Goal: Task Accomplishment & Management: Manage account settings

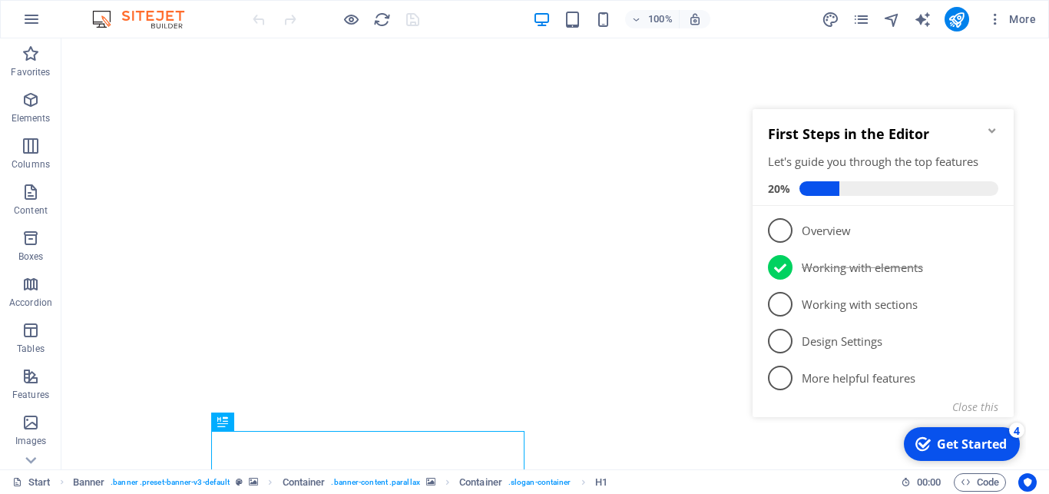
click at [991, 127] on icon "Minimize checklist" at bounding box center [992, 130] width 12 height 12
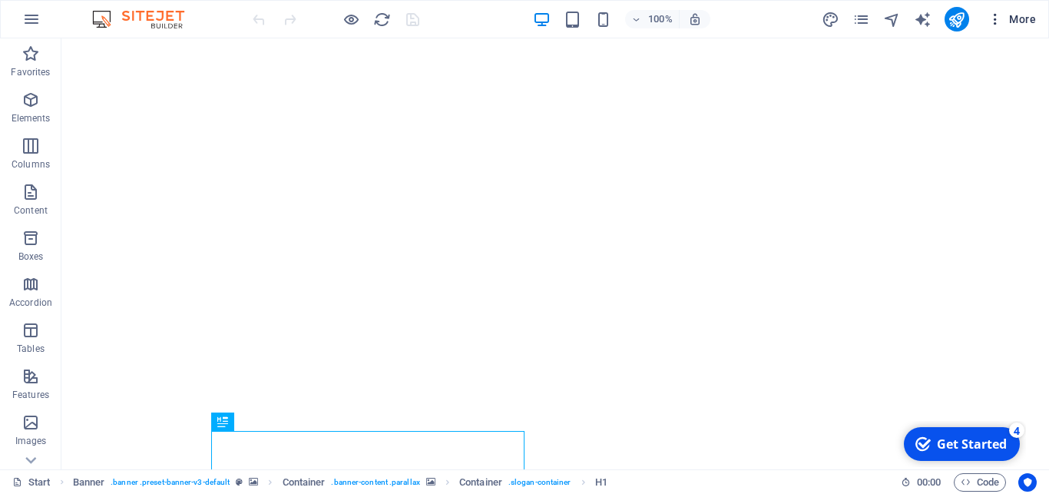
click at [994, 19] on icon "button" at bounding box center [995, 19] width 15 height 15
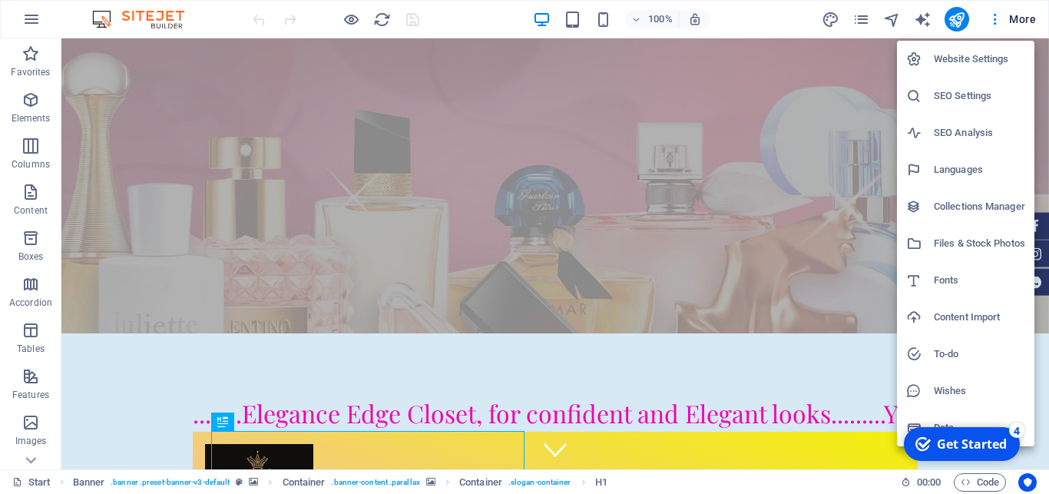
click at [965, 94] on h6 "SEO Settings" at bounding box center [979, 96] width 91 height 18
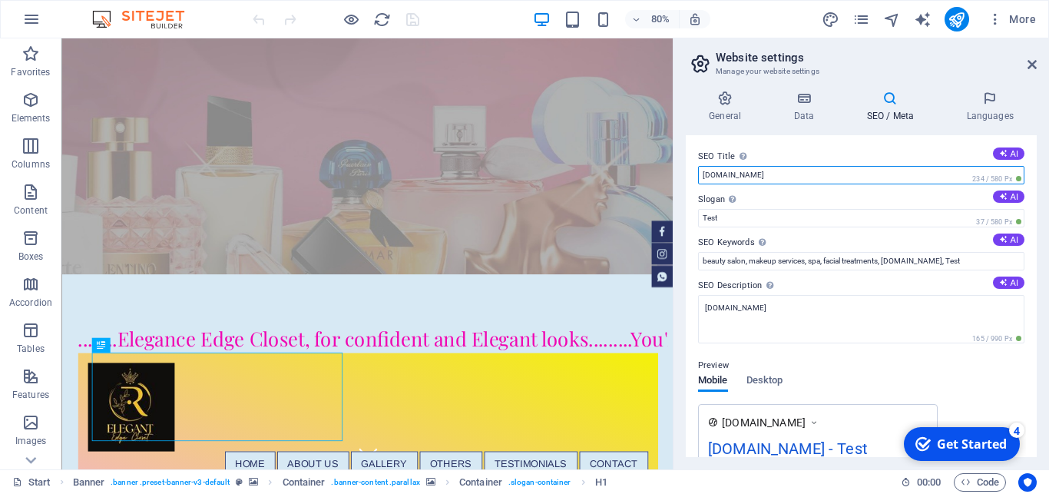
click at [818, 170] on input "[DOMAIN_NAME]" at bounding box center [861, 175] width 326 height 18
type input "eleganceedgecloset"
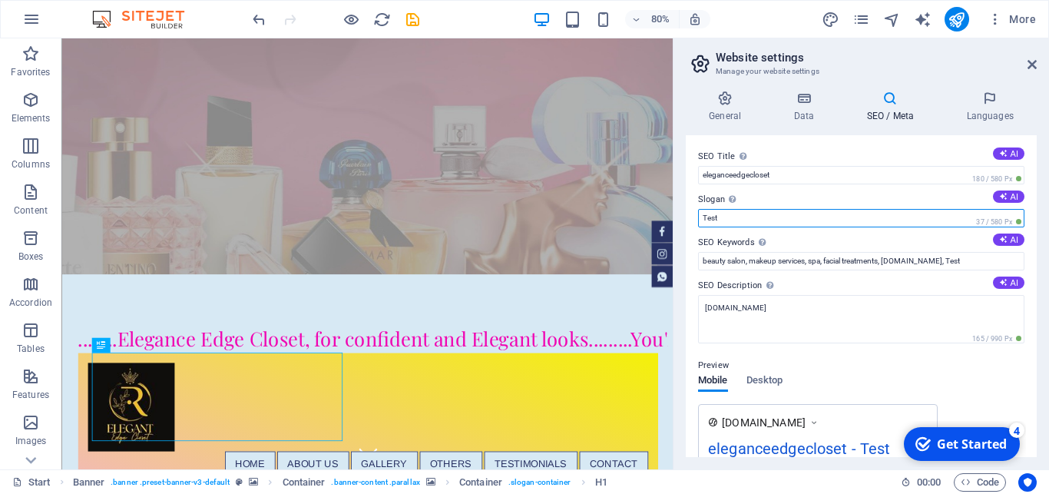
click at [724, 213] on input "Test" at bounding box center [861, 218] width 326 height 18
type input "T"
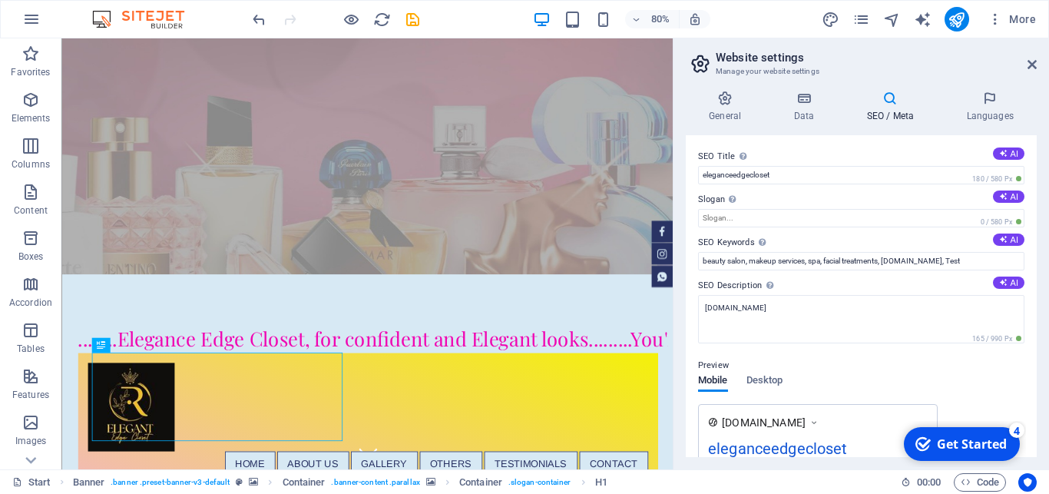
drag, startPoint x: 1039, startPoint y: 223, endPoint x: 1043, endPoint y: 256, distance: 34.0
click at [1043, 256] on div "General Data SEO / Meta Languages Website name [DOMAIN_NAME] Logo Drag files he…" at bounding box center [861, 273] width 376 height 391
click at [895, 107] on h4 "SEO / Meta" at bounding box center [893, 107] width 100 height 32
click at [855, 260] on input "beauty salon, makeup services, spa, facial treatments, [DOMAIN_NAME], Test" at bounding box center [861, 261] width 326 height 18
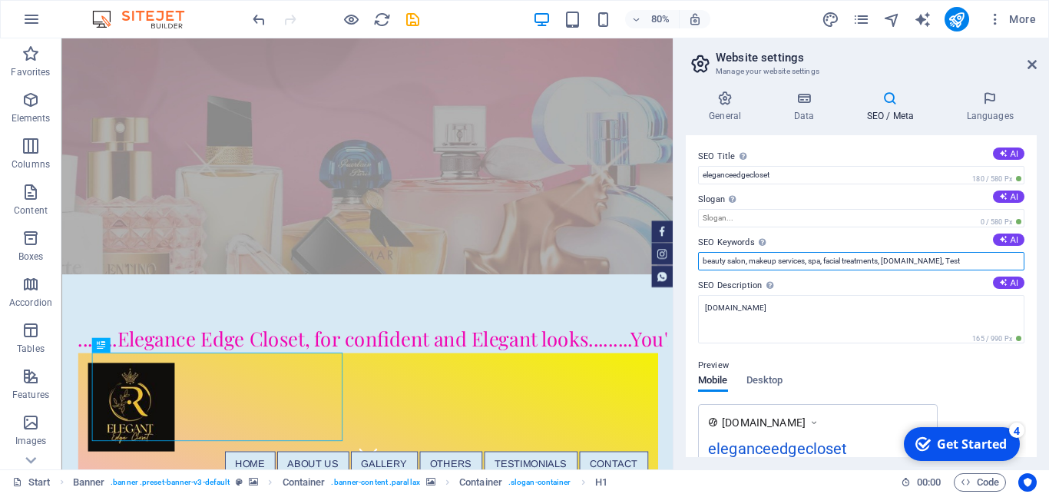
click at [855, 260] on input "beauty salon, makeup services, spa, facial treatments, [DOMAIN_NAME], Test" at bounding box center [861, 261] width 326 height 18
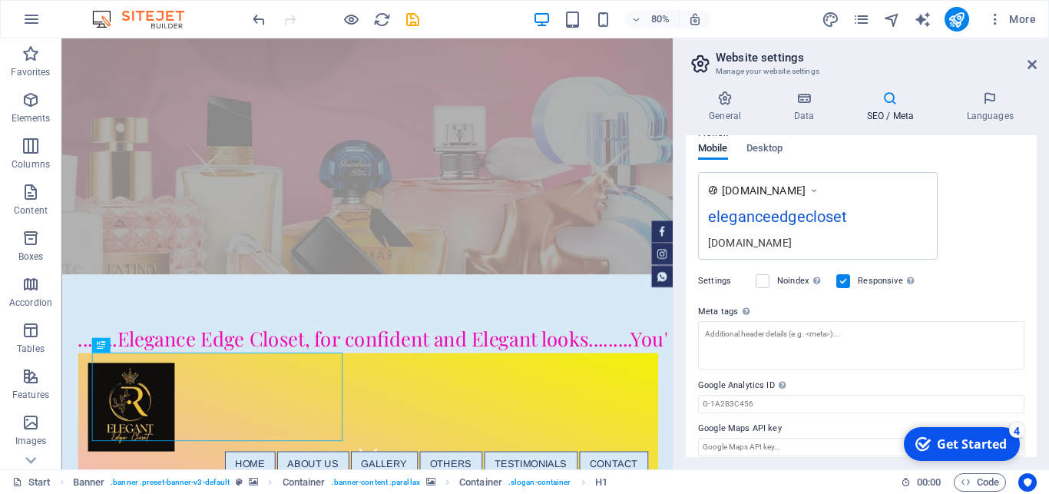
scroll to position [243, 0]
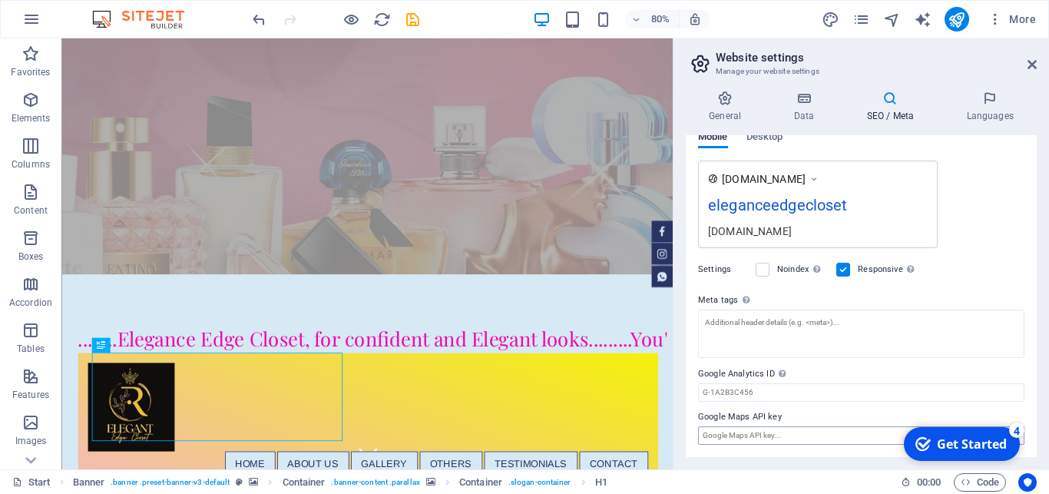
type input "elegance edge closet"
click at [782, 439] on input "Google Maps API key" at bounding box center [861, 435] width 326 height 18
click at [412, 17] on icon "save" at bounding box center [413, 20] width 18 height 18
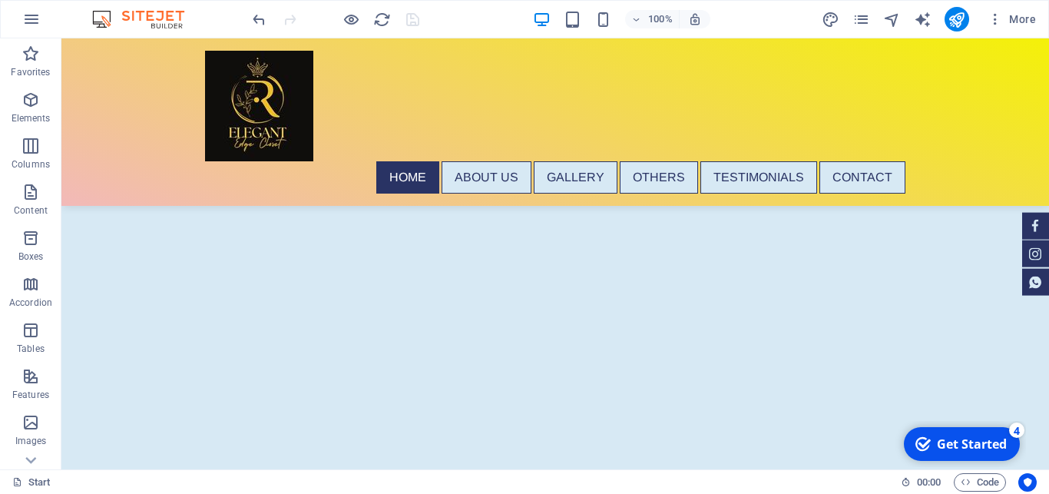
scroll to position [0, 0]
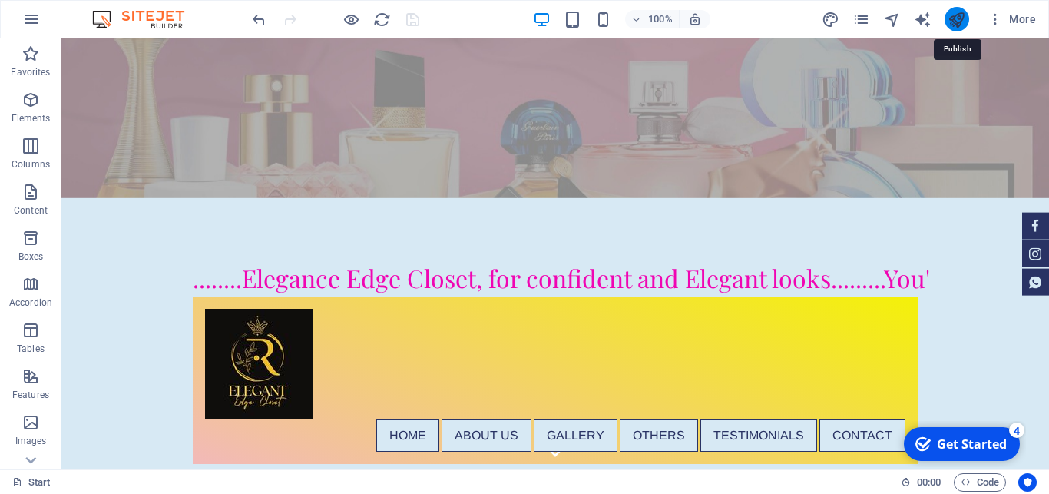
click at [955, 23] on icon "publish" at bounding box center [957, 20] width 18 height 18
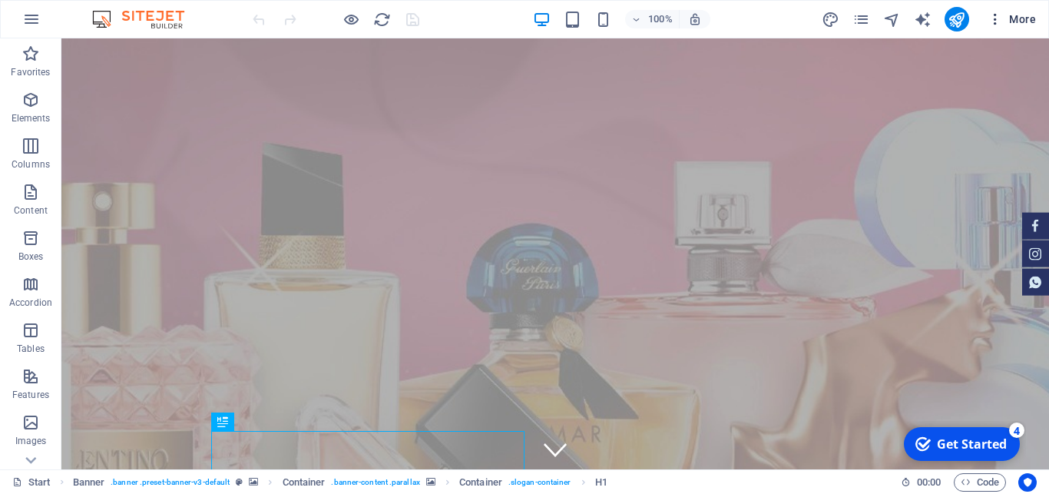
click at [994, 20] on icon "button" at bounding box center [995, 19] width 15 height 15
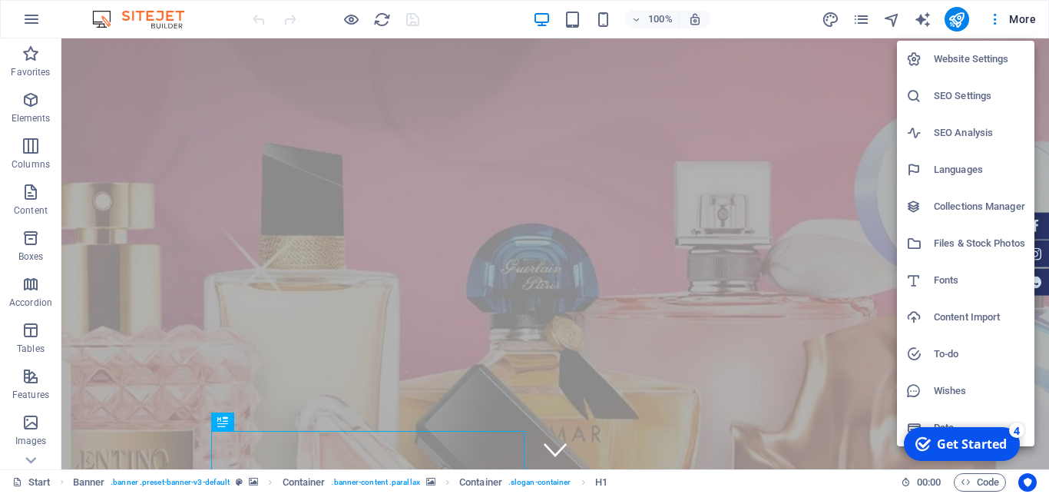
click at [976, 57] on h6 "Website Settings" at bounding box center [979, 59] width 91 height 18
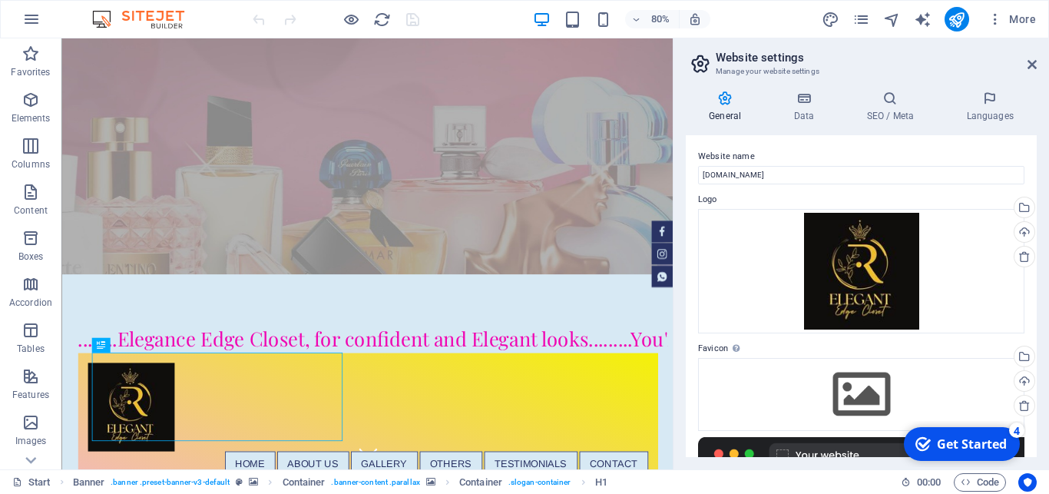
drag, startPoint x: 1034, startPoint y: 186, endPoint x: 230, endPoint y: 154, distance: 805.4
click at [29, 100] on icon "button" at bounding box center [31, 100] width 18 height 18
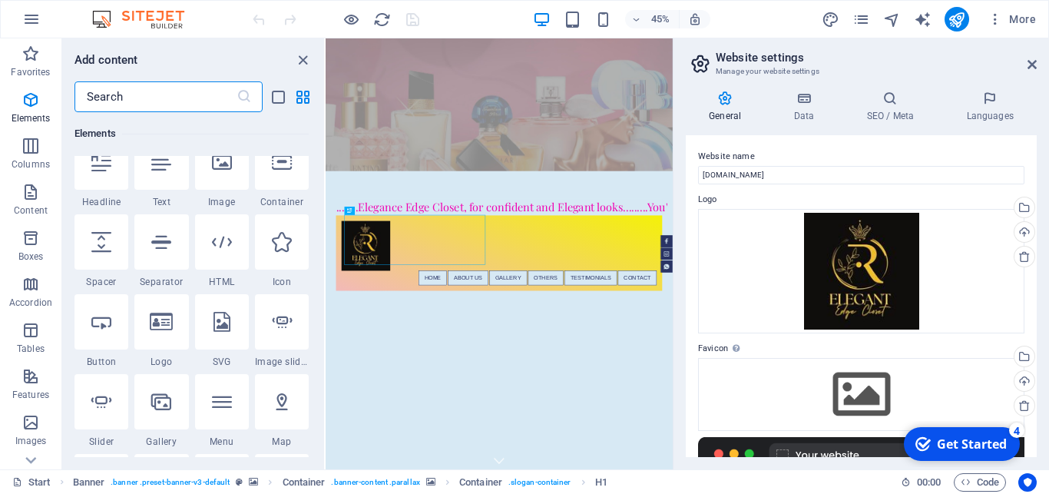
scroll to position [407, 0]
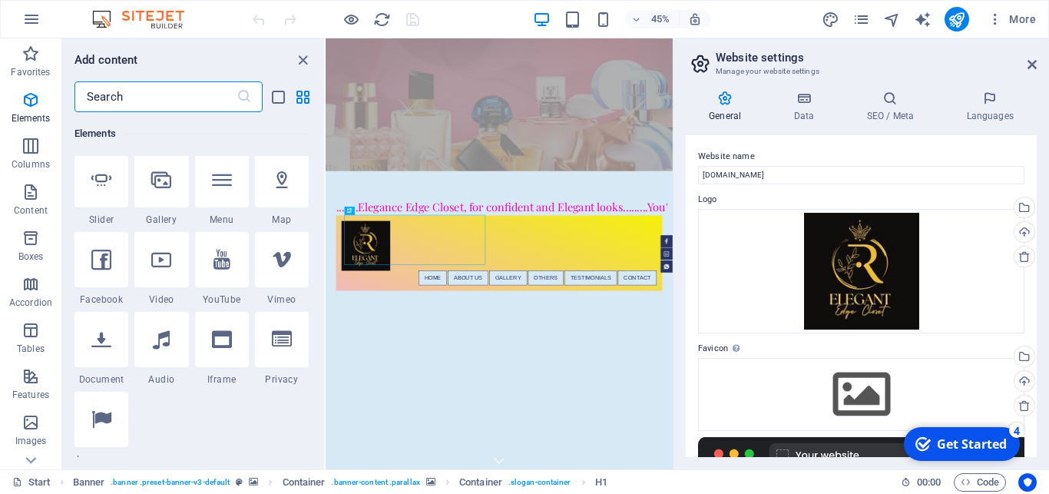
click at [104, 95] on input "text" at bounding box center [155, 96] width 162 height 31
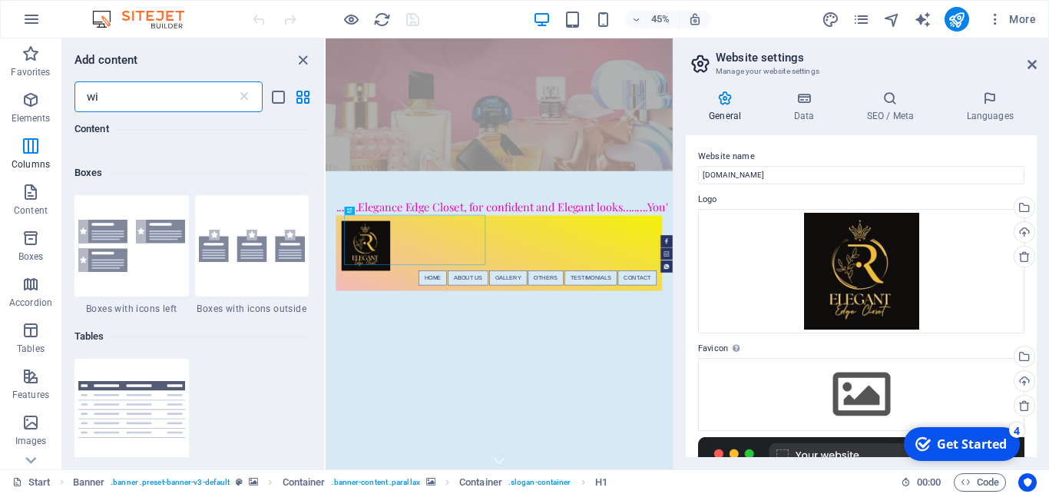
scroll to position [0, 0]
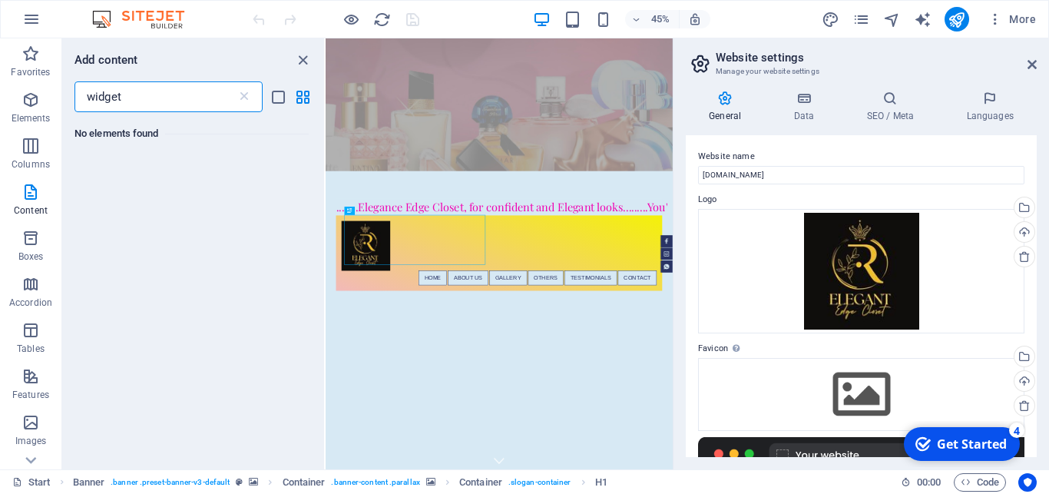
type input "widget"
click at [300, 55] on icon "close panel" at bounding box center [303, 60] width 18 height 18
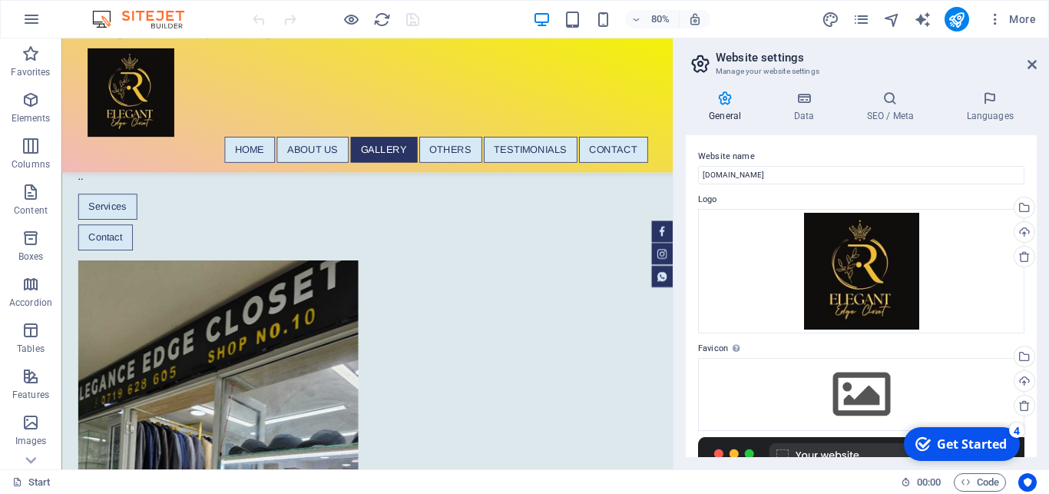
drag, startPoint x: 818, startPoint y: 63, endPoint x: 738, endPoint y: 226, distance: 181.3
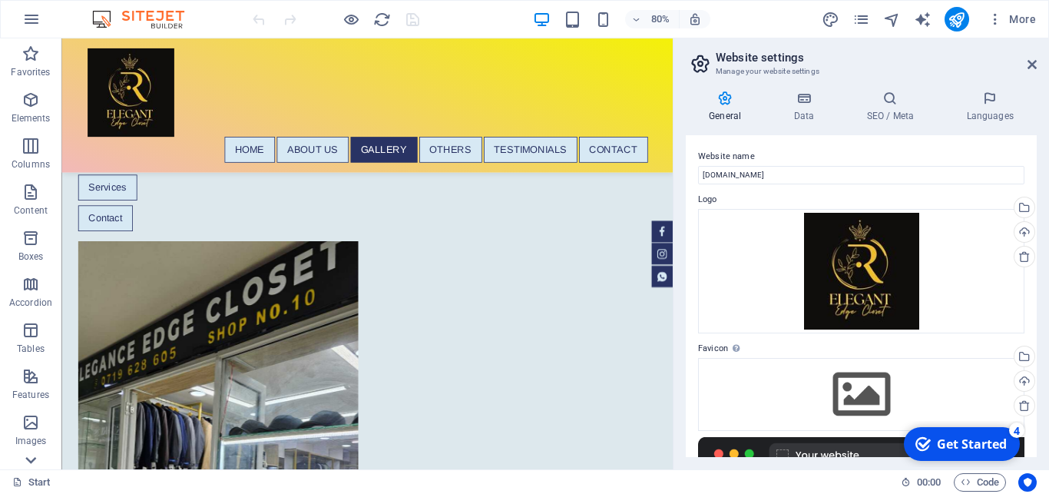
click at [29, 458] on icon at bounding box center [31, 460] width 22 height 22
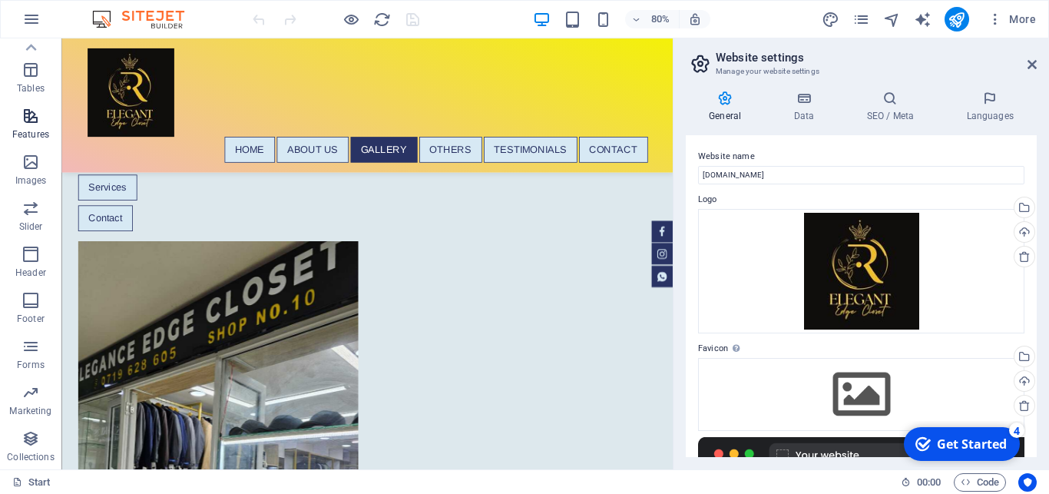
click at [35, 127] on span "Features" at bounding box center [30, 125] width 61 height 37
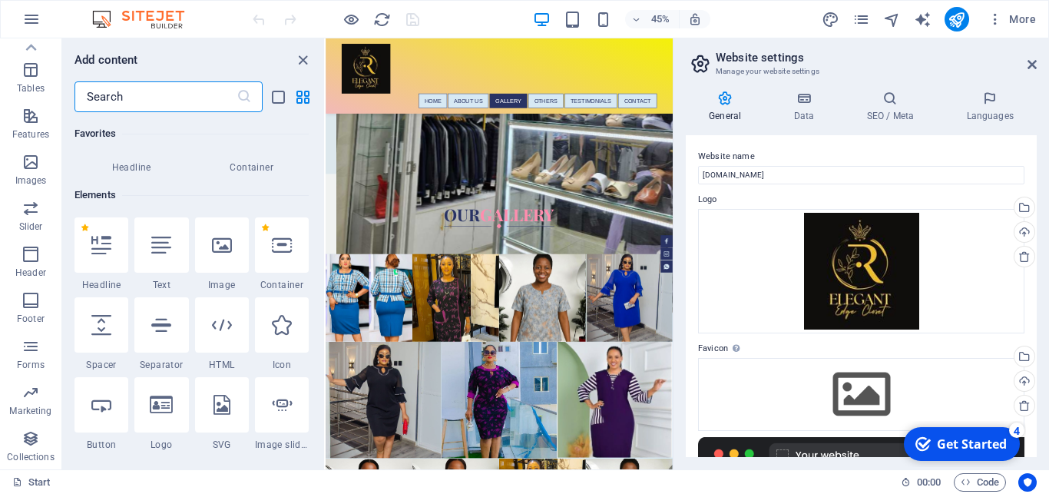
scroll to position [104, 0]
click at [223, 335] on div at bounding box center [222, 323] width 54 height 55
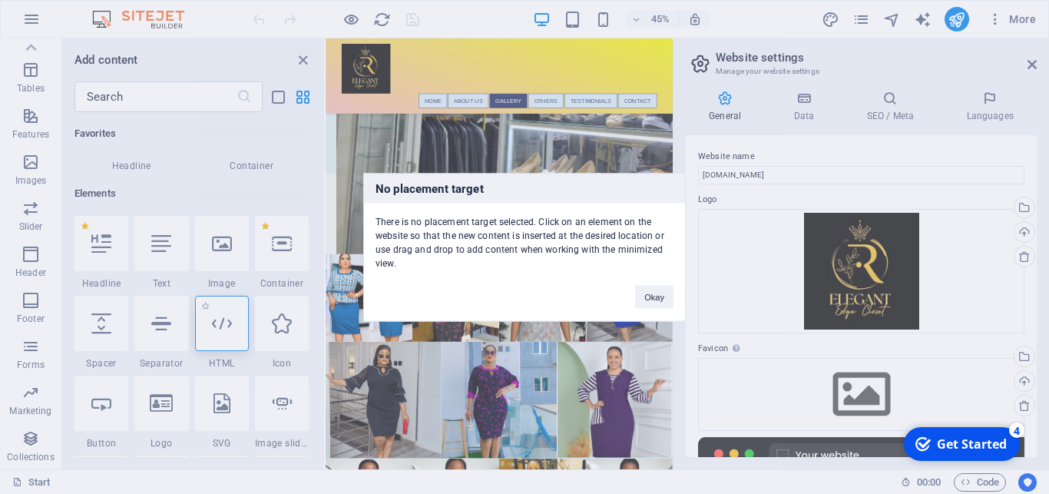
click at [222, 335] on div "No placement target There is no placement target selected. Click on an element …" at bounding box center [524, 247] width 1049 height 494
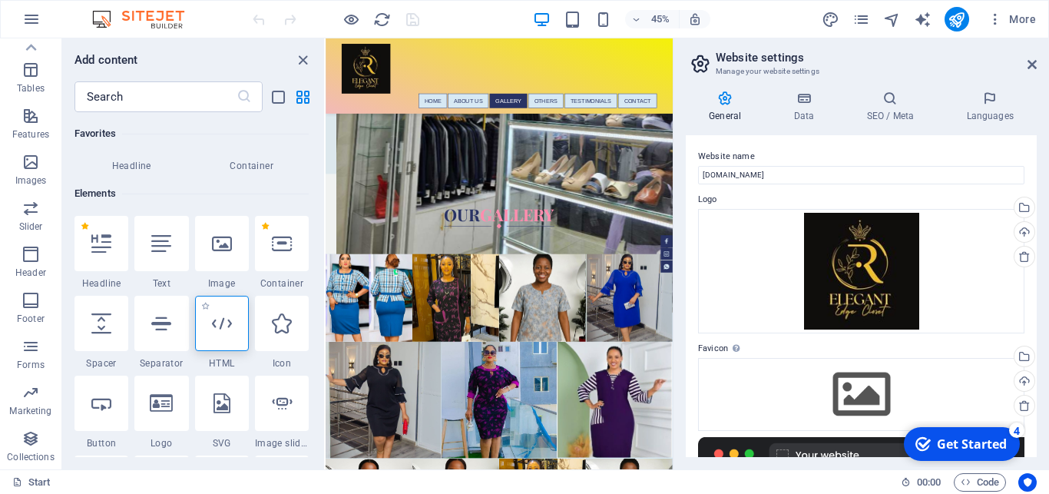
click at [222, 335] on div at bounding box center [222, 323] width 54 height 55
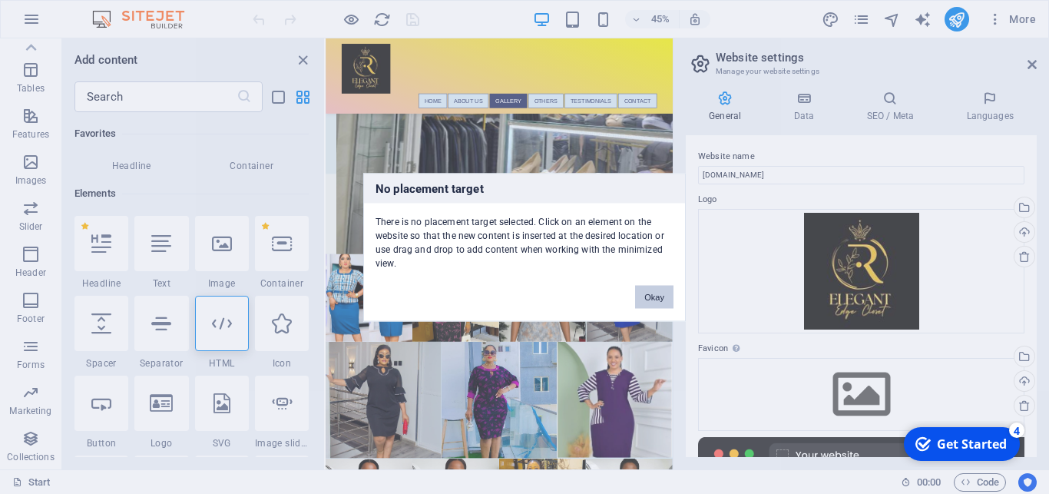
click at [657, 296] on button "Okay" at bounding box center [654, 296] width 38 height 23
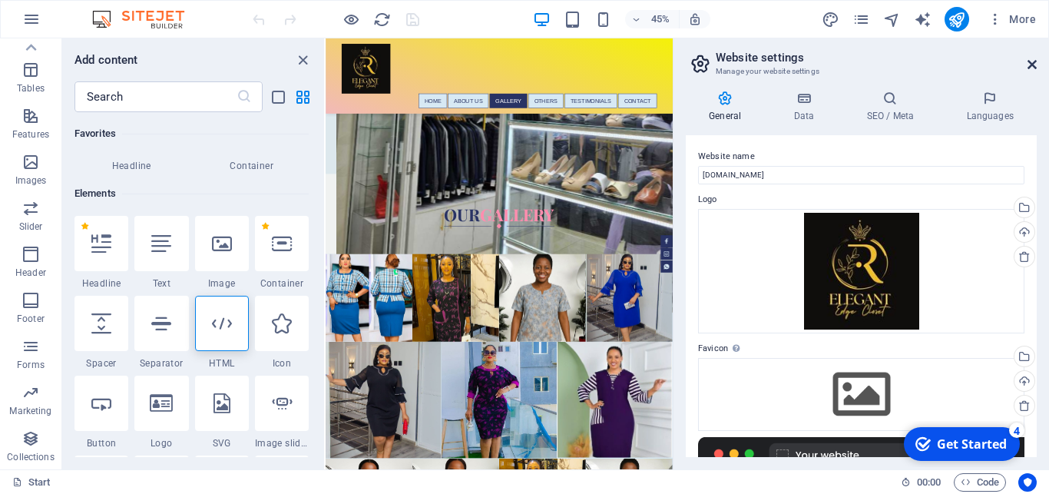
click at [1034, 62] on icon at bounding box center [1032, 64] width 9 height 12
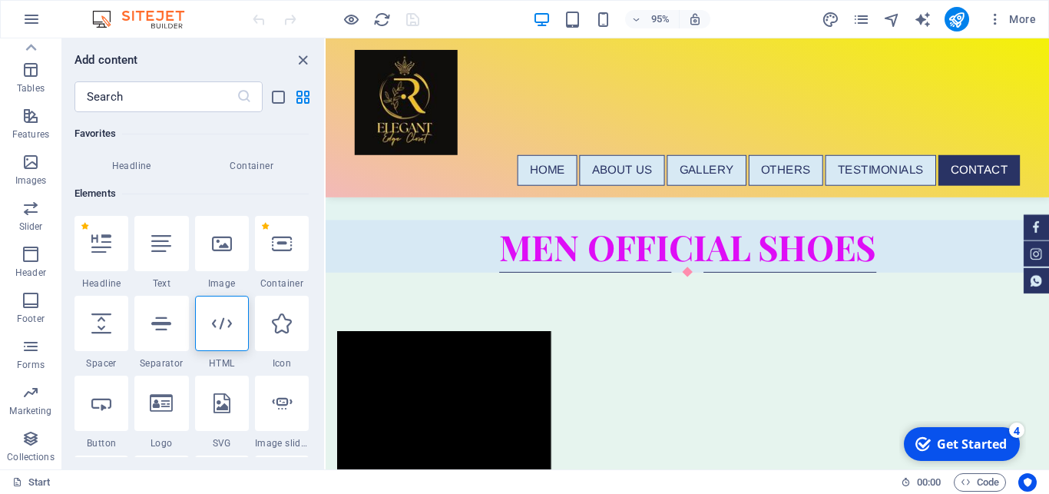
scroll to position [6069, 0]
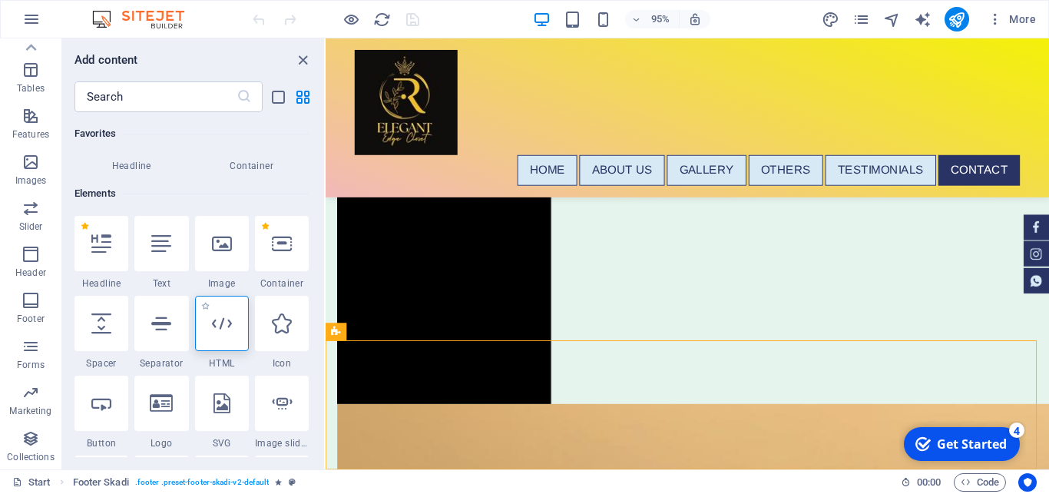
click at [213, 328] on icon at bounding box center [222, 323] width 20 height 20
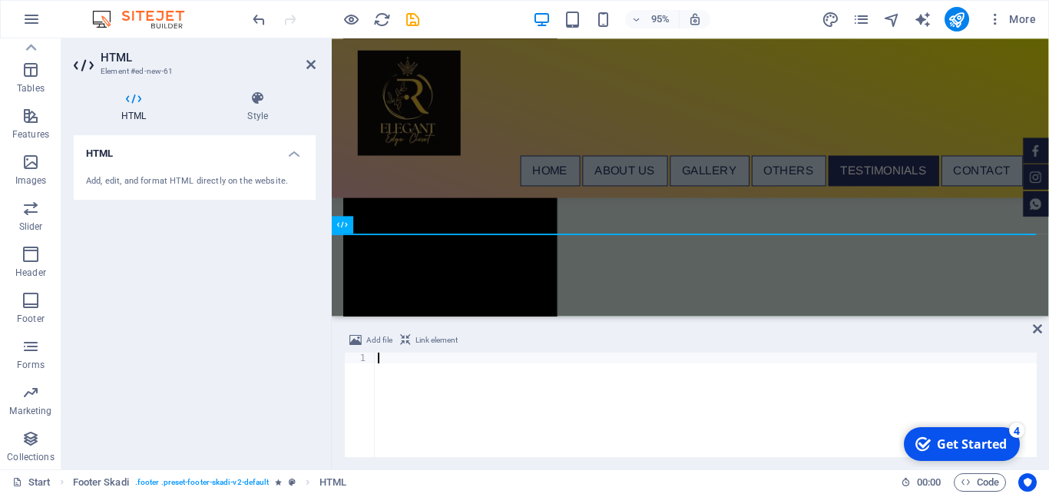
scroll to position [6284, 0]
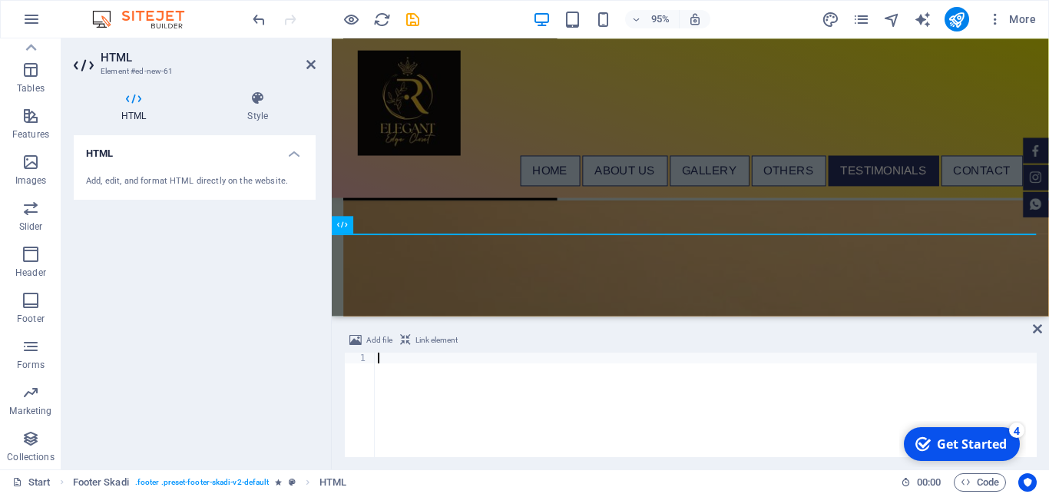
click at [396, 373] on div at bounding box center [706, 415] width 662 height 126
click at [413, 18] on icon "save" at bounding box center [413, 20] width 18 height 18
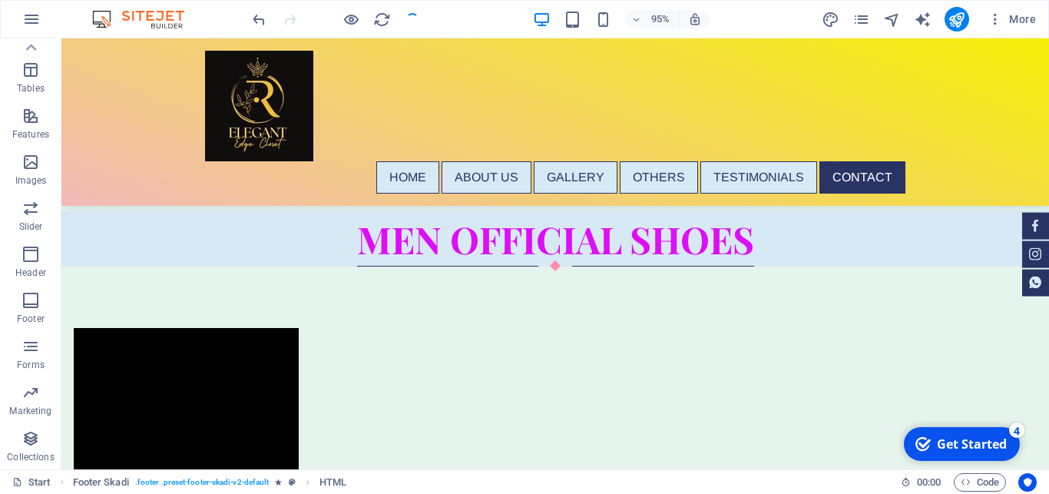
scroll to position [6640, 0]
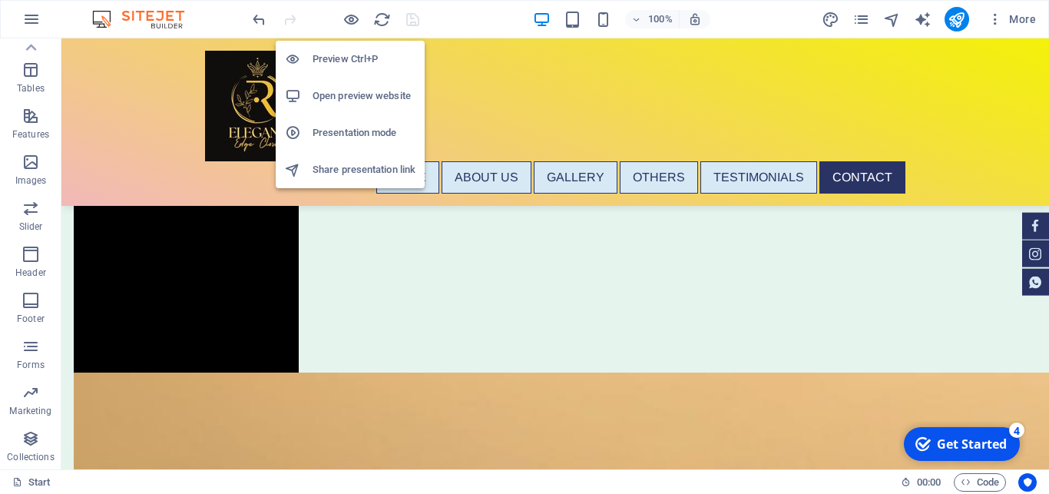
click at [361, 96] on h6 "Open preview website" at bounding box center [364, 96] width 103 height 18
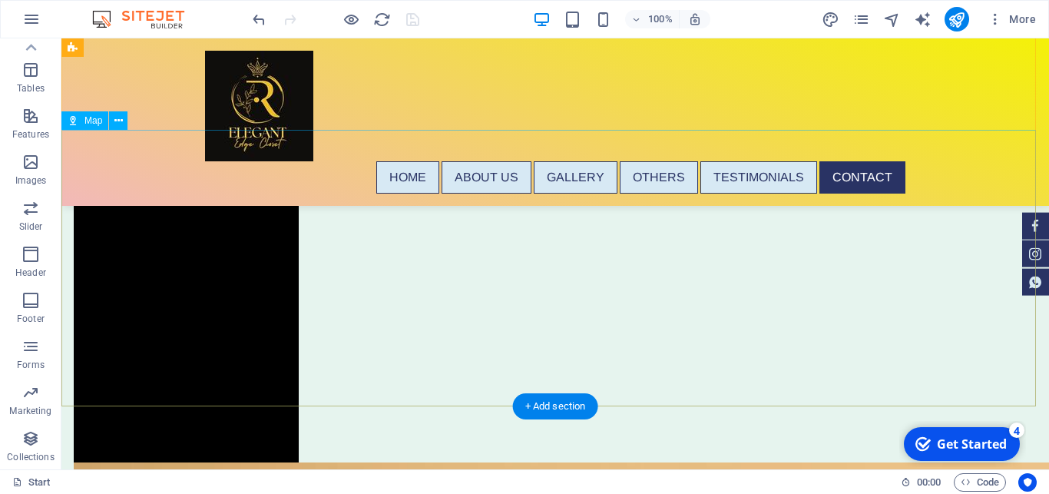
scroll to position [6548, 0]
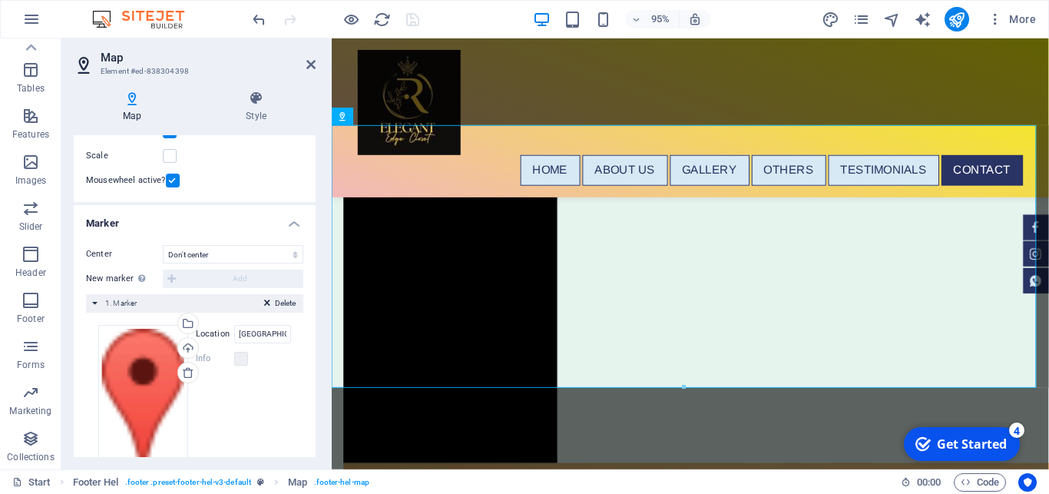
scroll to position [251, 0]
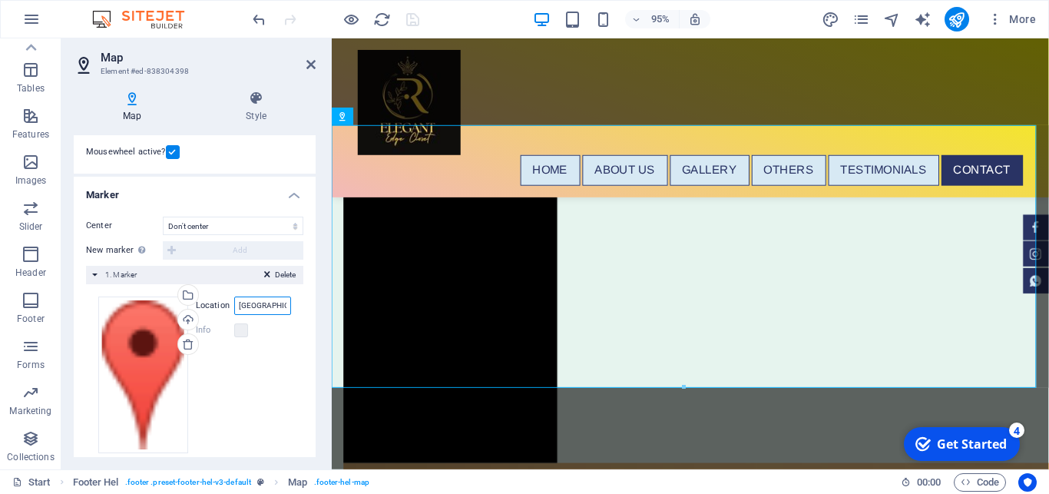
click at [252, 305] on input "IBEA Building, Tom Moya Streeet Nairobi Kenya" at bounding box center [262, 305] width 57 height 18
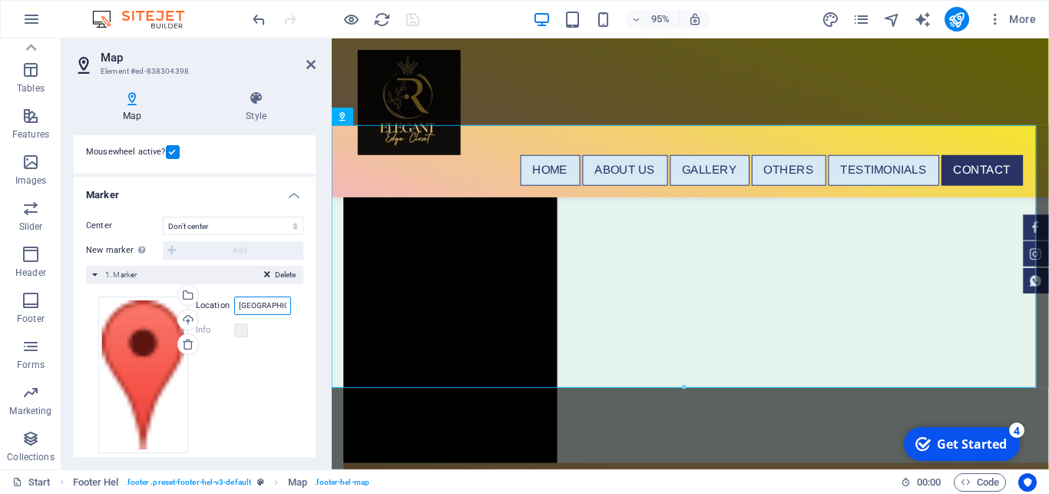
click at [252, 305] on input "IBEA Building, Tom Moya Streeet Nairobi Kenya" at bounding box center [262, 305] width 57 height 18
type input "E"
click at [163, 217] on select "Don't center Center markers Center and zoom markers" at bounding box center [233, 226] width 141 height 18
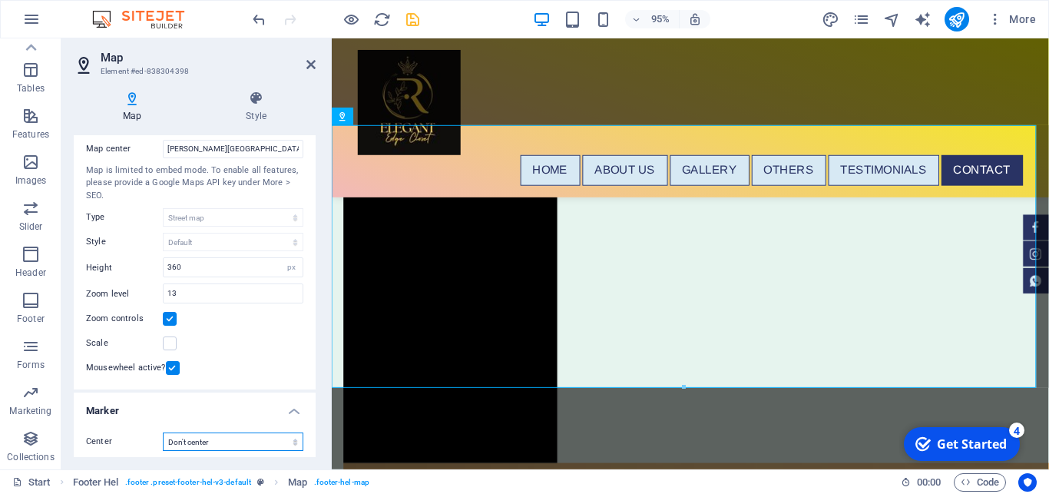
scroll to position [15, 0]
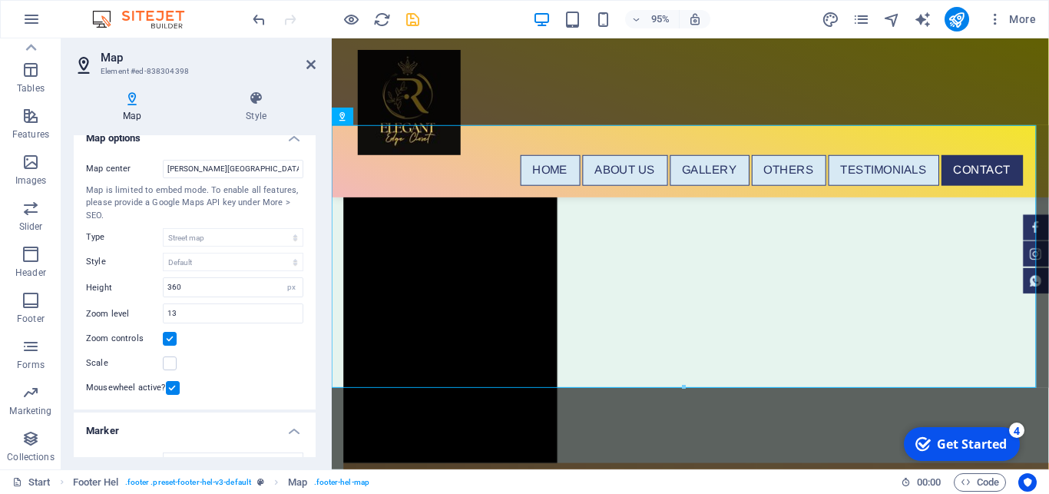
drag, startPoint x: 300, startPoint y: 194, endPoint x: 305, endPoint y: 166, distance: 28.8
click at [305, 166] on div "Map options Map center Tom Mboya Street Nairobi Map is limited to embed mode. T…" at bounding box center [195, 296] width 242 height 322
click at [256, 104] on icon at bounding box center [256, 98] width 119 height 15
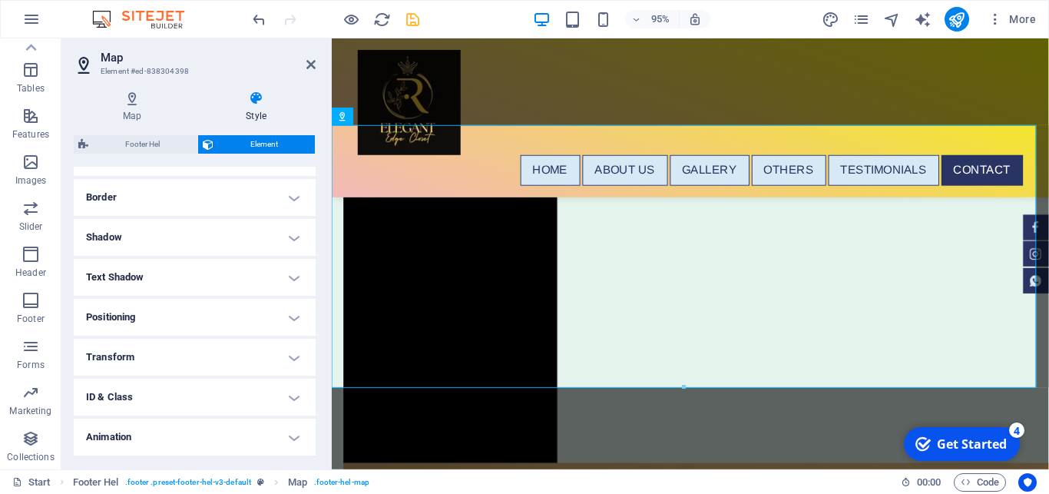
scroll to position [322, 0]
click at [316, 66] on aside "Map Element #ed-838304398 Map Style Map options Map center Tom Mboya Street Nai…" at bounding box center [196, 253] width 270 height 431
click at [309, 66] on icon at bounding box center [310, 64] width 9 height 12
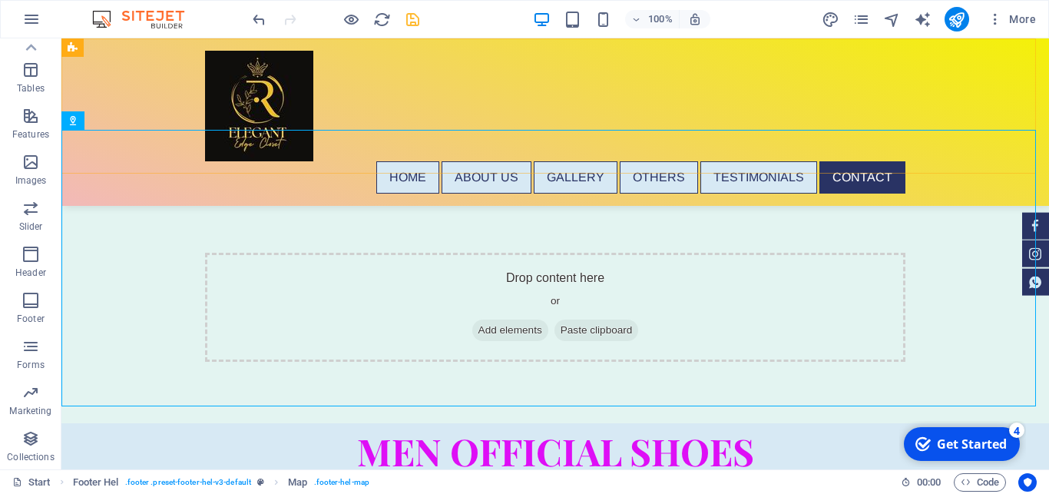
scroll to position [6548, 0]
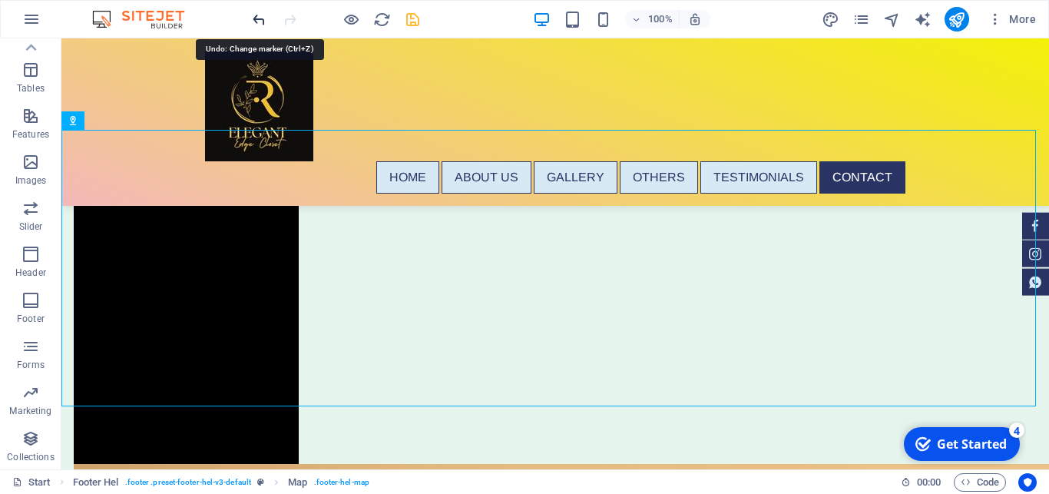
click at [263, 23] on icon "undo" at bounding box center [259, 20] width 18 height 18
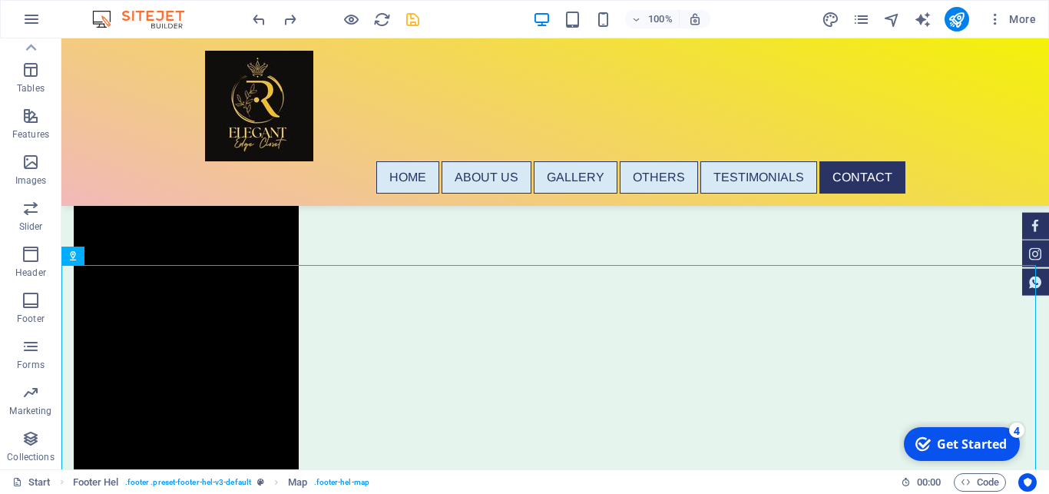
scroll to position [6453, 0]
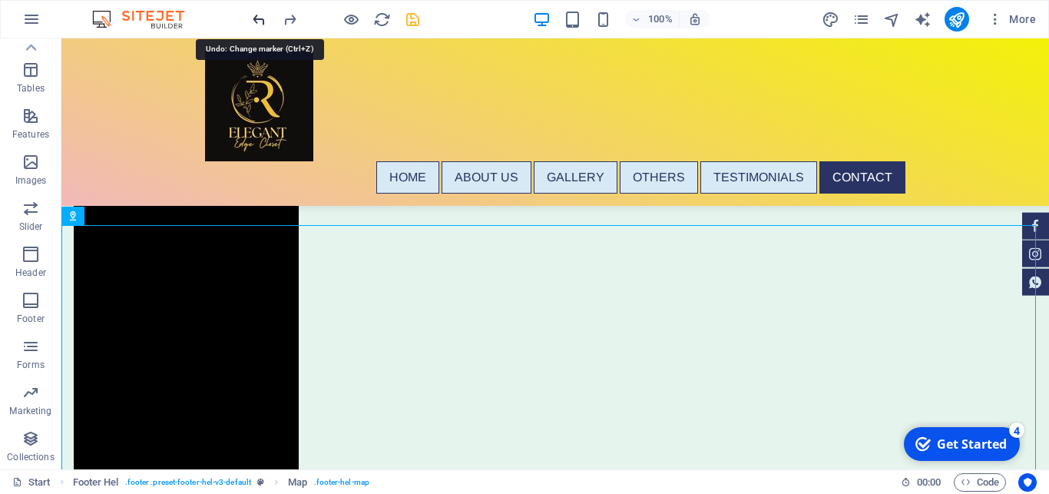
click at [255, 15] on icon "undo" at bounding box center [259, 20] width 18 height 18
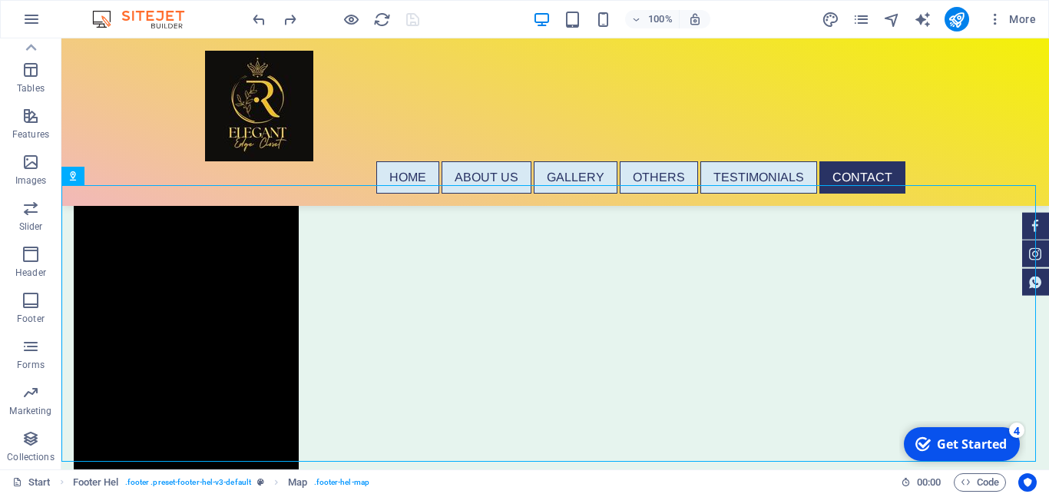
scroll to position [6546, 0]
